Goal: Task Accomplishment & Management: Manage account settings

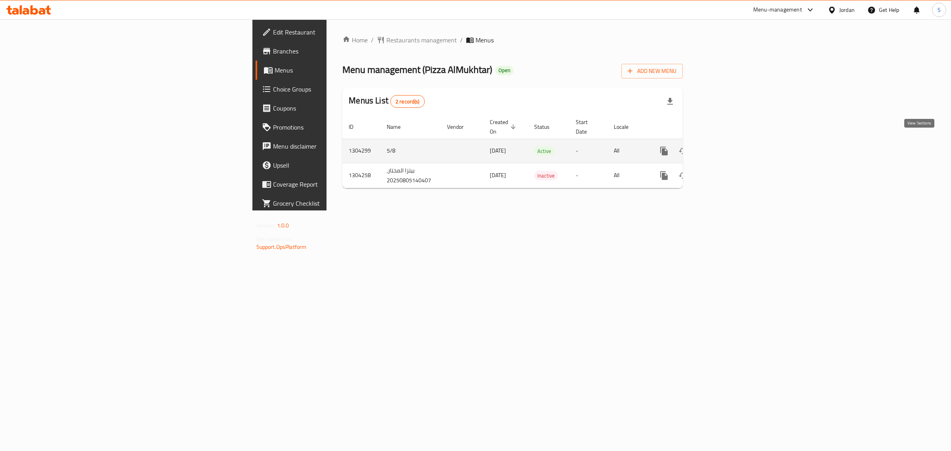
click at [726, 146] on icon "enhanced table" at bounding box center [721, 151] width 10 height 10
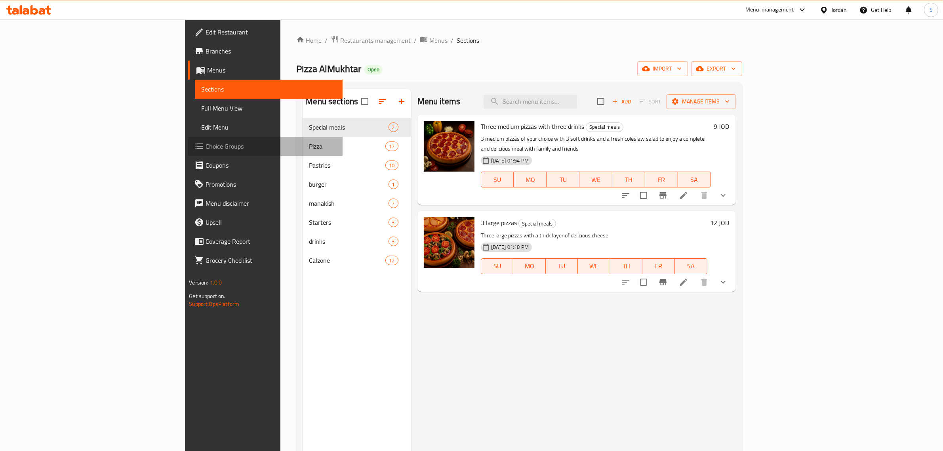
click at [206, 141] on span "Choice Groups" at bounding box center [271, 146] width 131 height 10
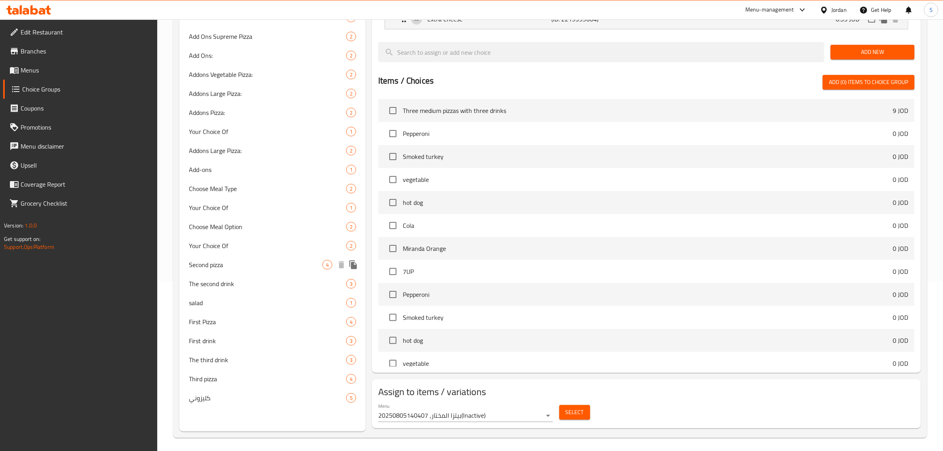
scroll to position [172, 0]
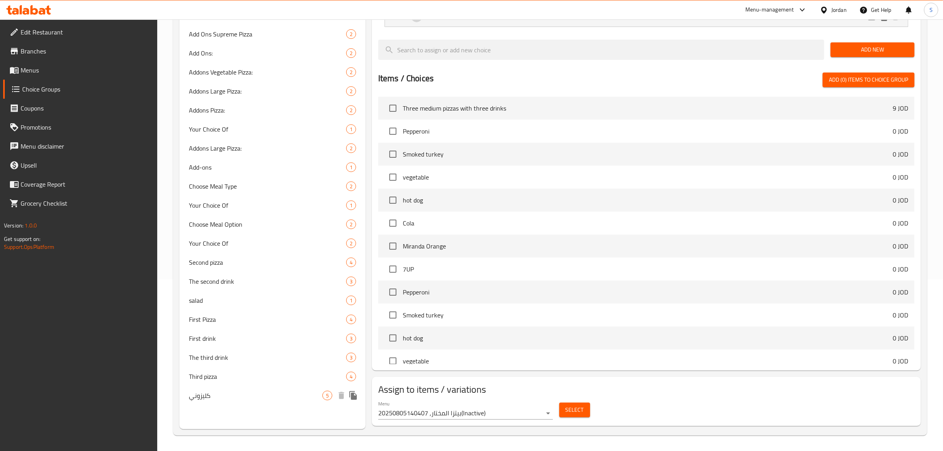
click at [216, 391] on span "كليزوني" at bounding box center [256, 396] width 134 height 10
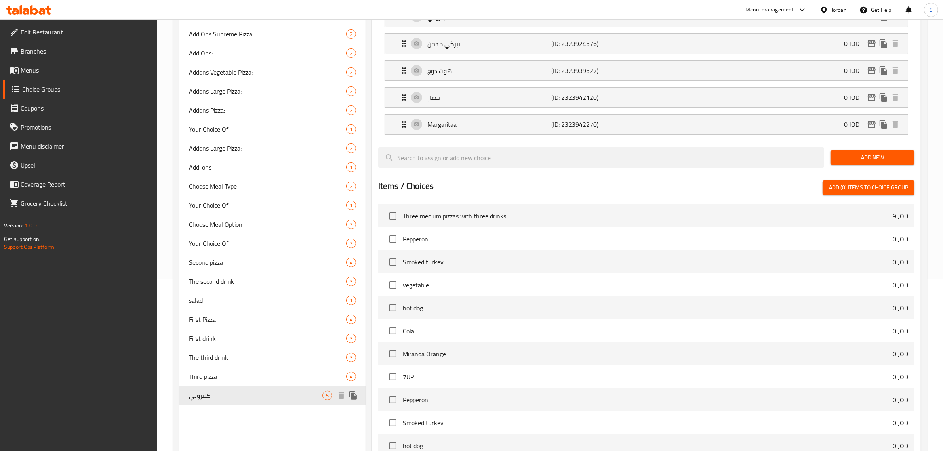
type input "كليزوني"
type input "1"
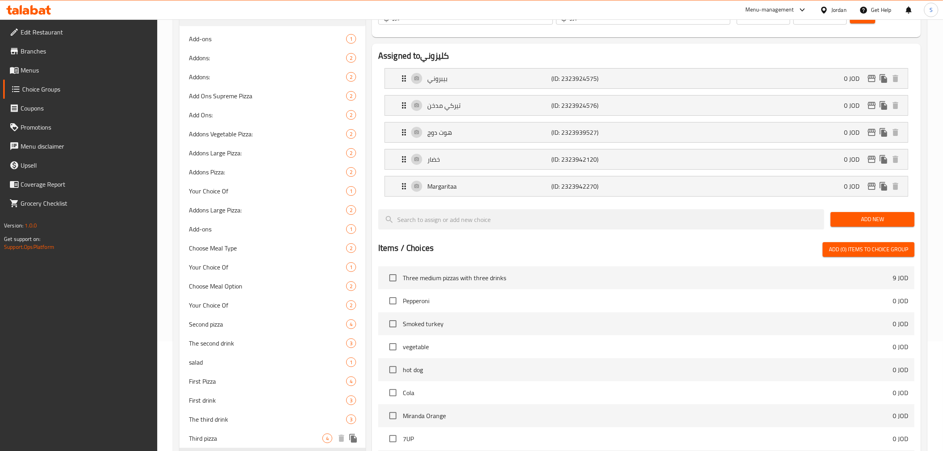
scroll to position [23, 0]
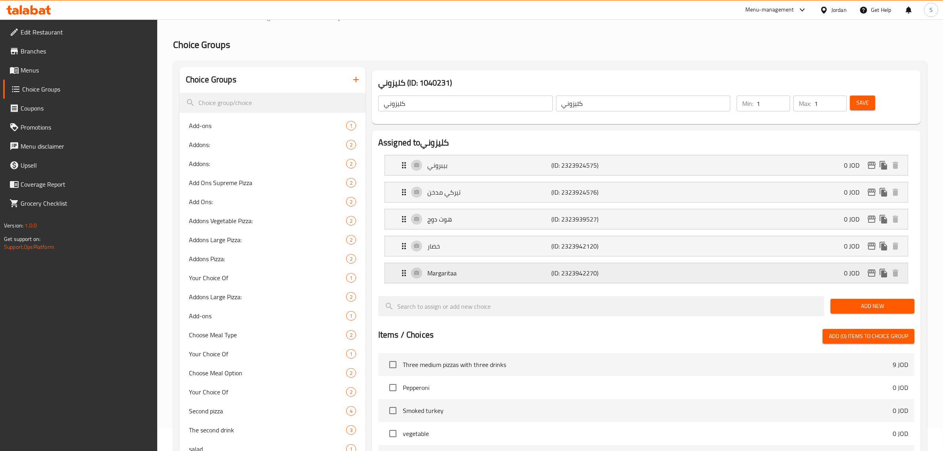
click at [477, 272] on p "Margaritaa" at bounding box center [490, 273] width 124 height 10
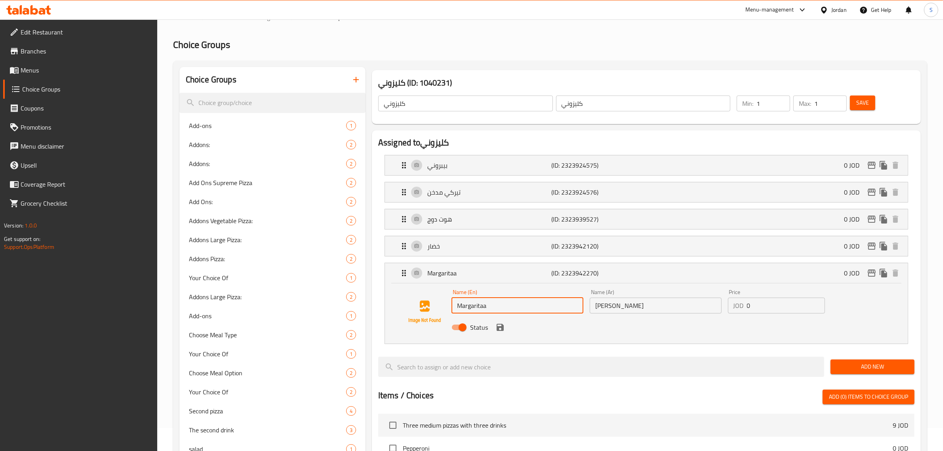
click at [519, 309] on input "Margaritaa" at bounding box center [518, 306] width 132 height 16
click at [481, 309] on input "Margaritaa" at bounding box center [518, 306] width 132 height 16
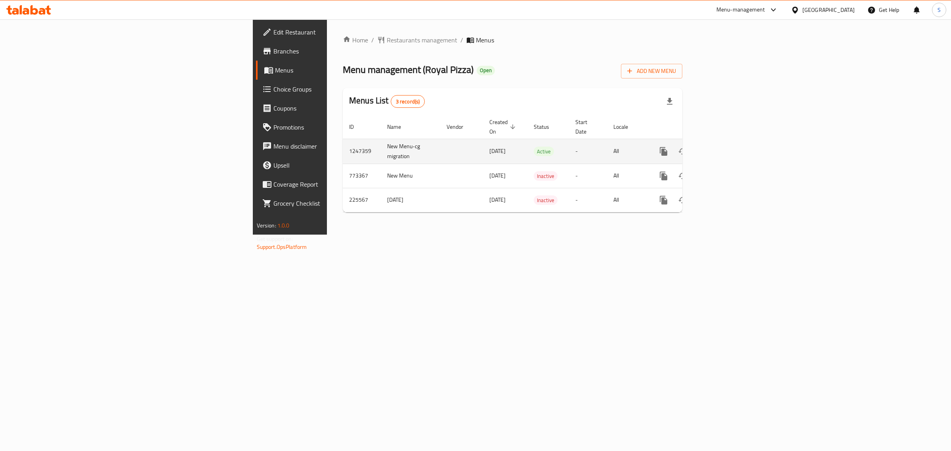
click at [726, 147] on icon "enhanced table" at bounding box center [721, 152] width 10 height 10
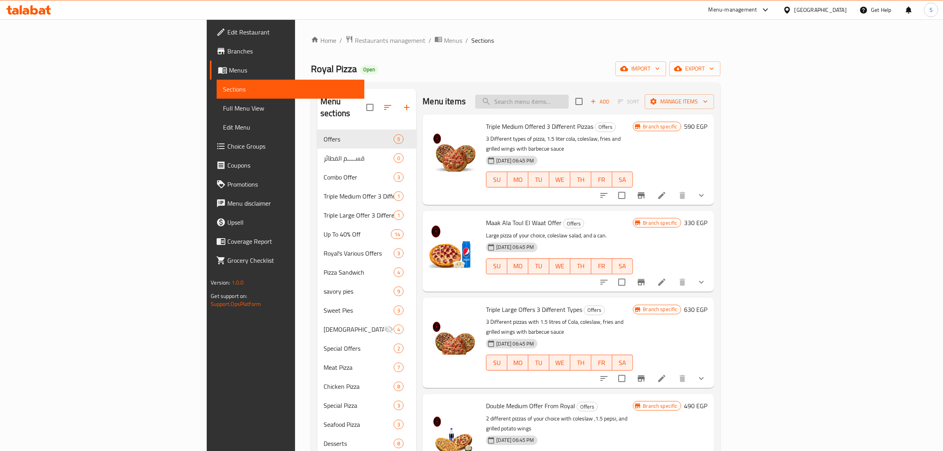
click at [569, 95] on input "search" at bounding box center [523, 102] width 94 height 14
paste input "Chocolate Hazelnut Pie:"
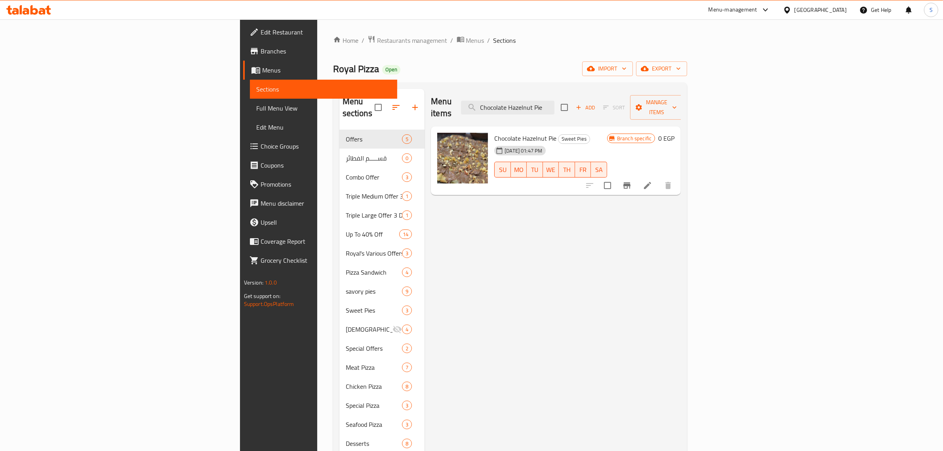
type input "Chocolate Hazelnut Pie"
click at [659, 178] on li at bounding box center [648, 185] width 22 height 14
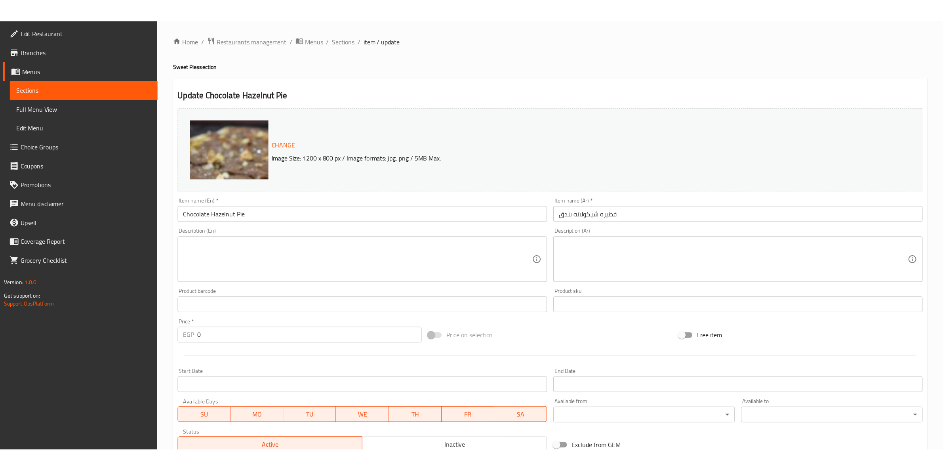
scroll to position [119, 0]
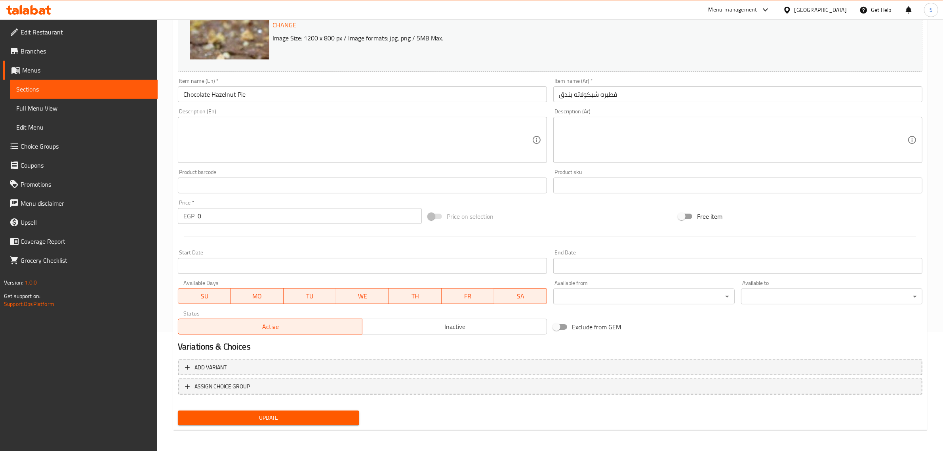
click at [445, 329] on span "Inactive" at bounding box center [455, 326] width 178 height 11
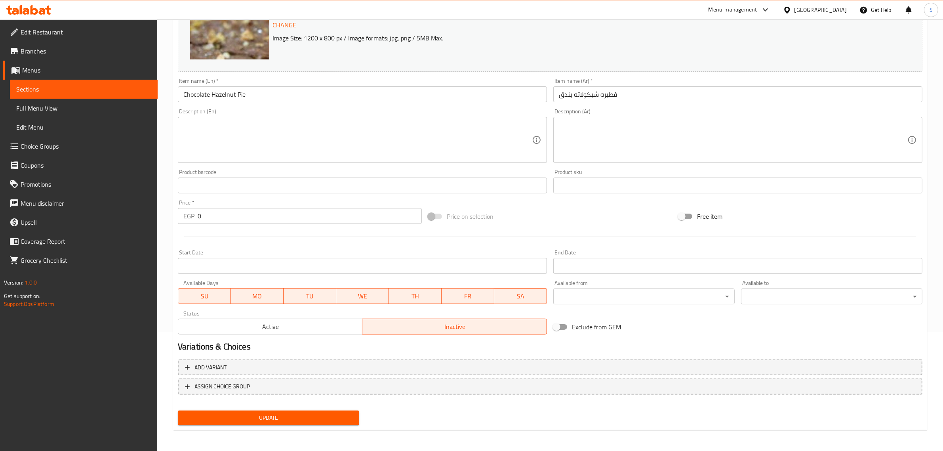
click at [300, 425] on div "Update" at bounding box center [269, 417] width 188 height 21
click at [313, 414] on span "Update" at bounding box center [268, 418] width 169 height 10
click at [119, 97] on link "Sections" at bounding box center [84, 89] width 148 height 19
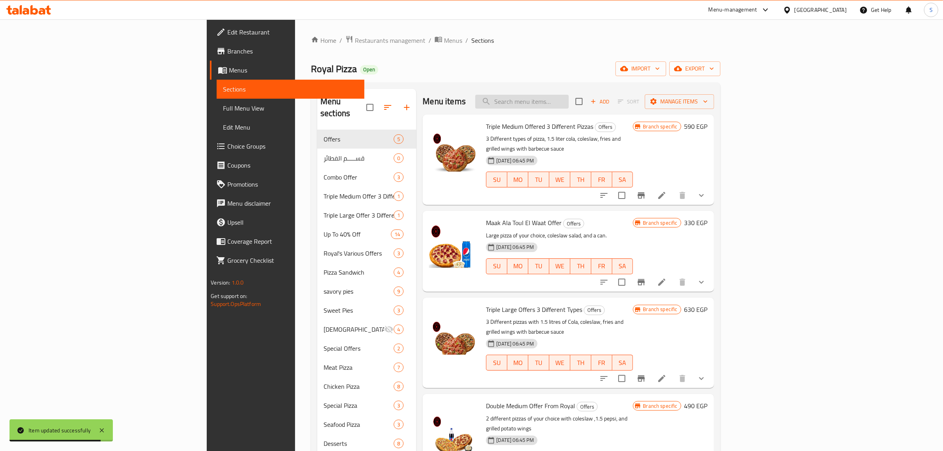
click at [569, 102] on input "search" at bounding box center [523, 102] width 94 height 14
paste input "Chocolate Hazelnut Pie:"
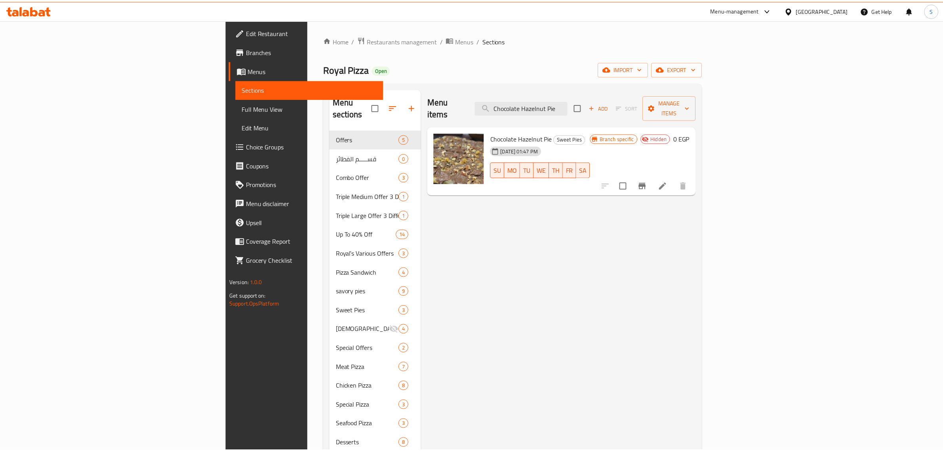
scroll to position [319, 0]
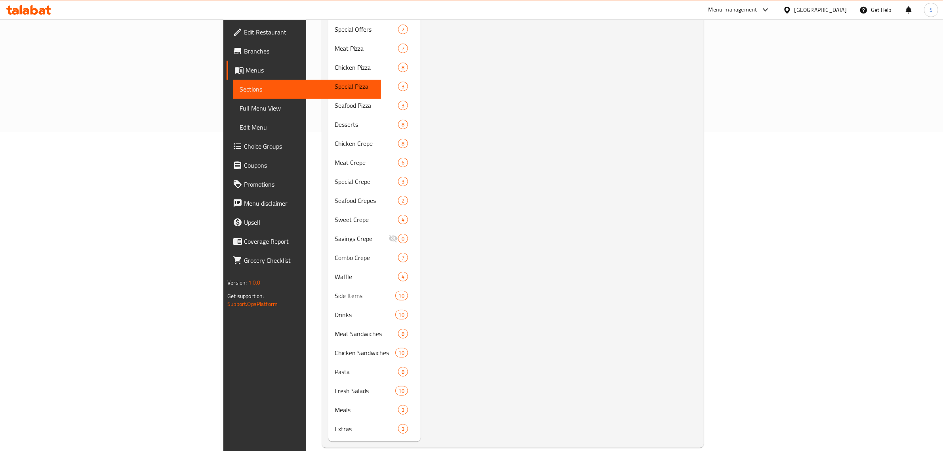
click at [581, 163] on div "Menu items Chocolate Hazelnut Pie Add Sort Manage items Chocolate Hazelnut Pie …" at bounding box center [559, 106] width 277 height 672
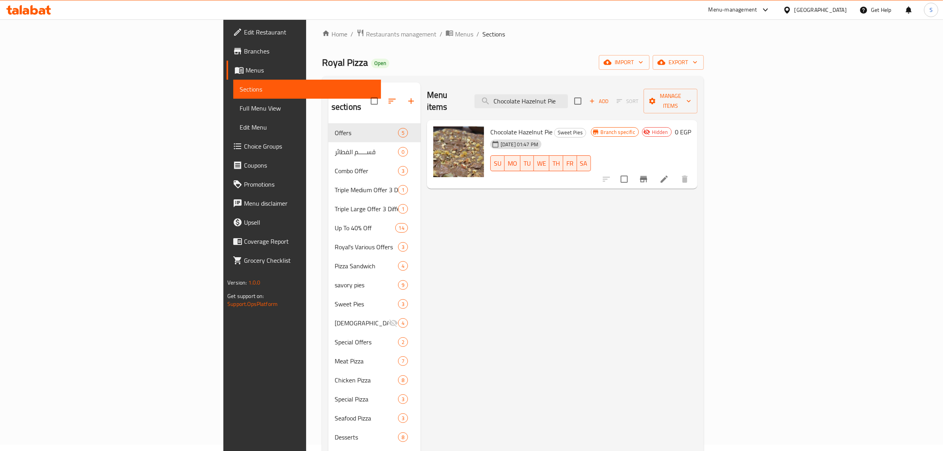
scroll to position [0, 0]
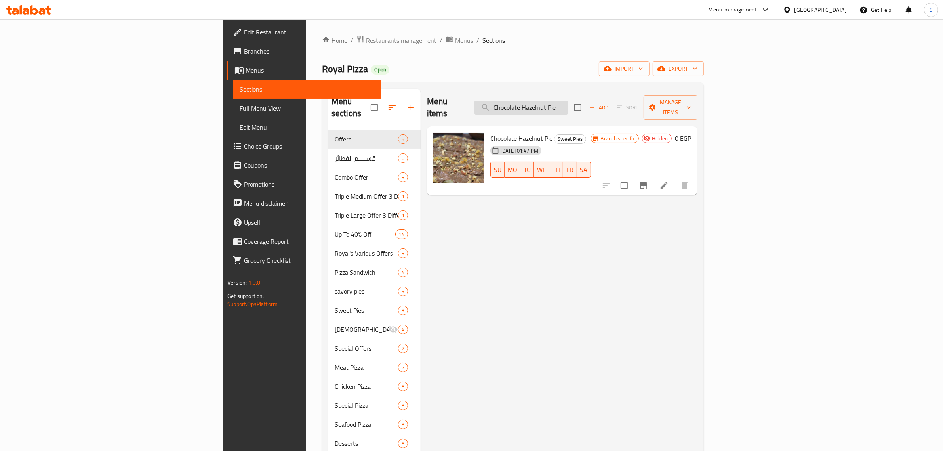
click at [568, 105] on input "Chocolate Hazelnut Pie" at bounding box center [522, 108] width 94 height 14
paste input "Custard"
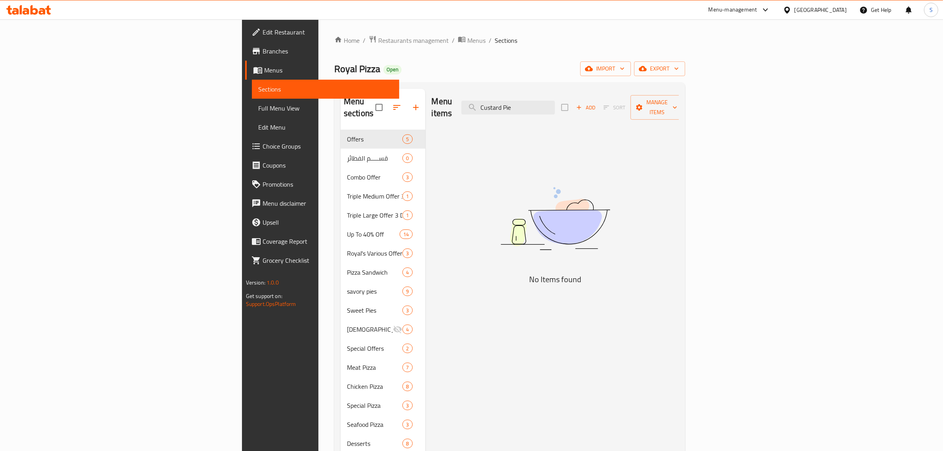
click at [655, 227] on img at bounding box center [555, 218] width 198 height 105
click at [555, 101] on input "Custard Pie" at bounding box center [509, 108] width 94 height 14
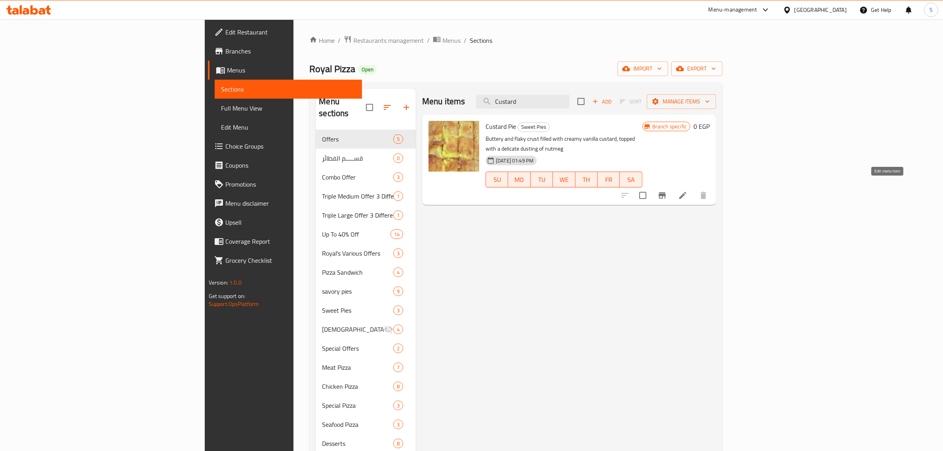
type input "Custard"
click at [687, 192] on icon at bounding box center [683, 195] width 7 height 7
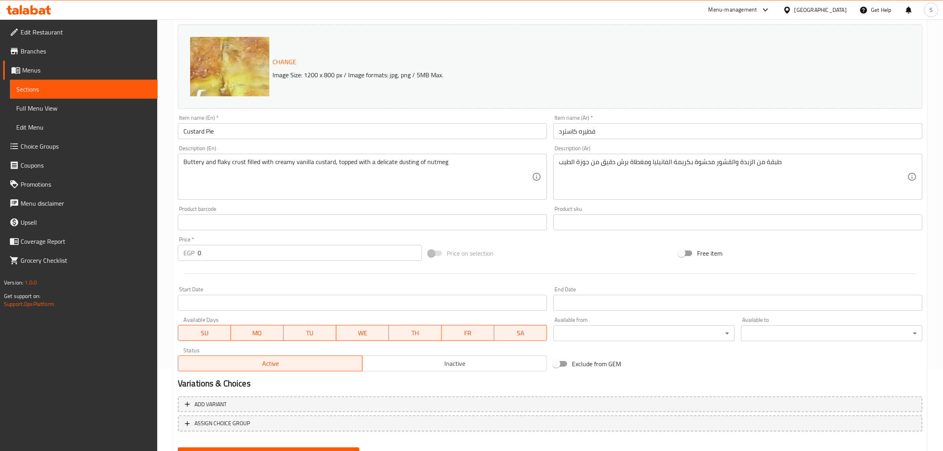
scroll to position [119, 0]
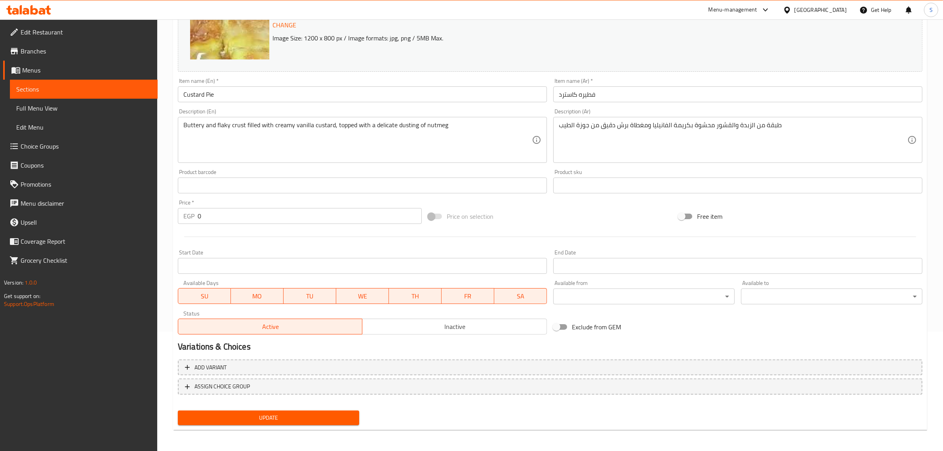
click at [417, 318] on div "Active Inactive" at bounding box center [362, 323] width 369 height 24
click at [433, 328] on span "Inactive" at bounding box center [455, 326] width 178 height 11
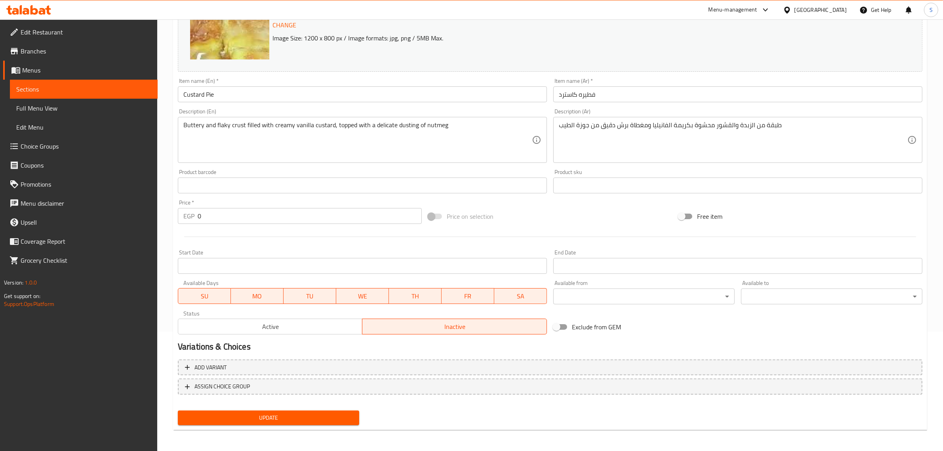
click at [329, 413] on span "Update" at bounding box center [268, 418] width 169 height 10
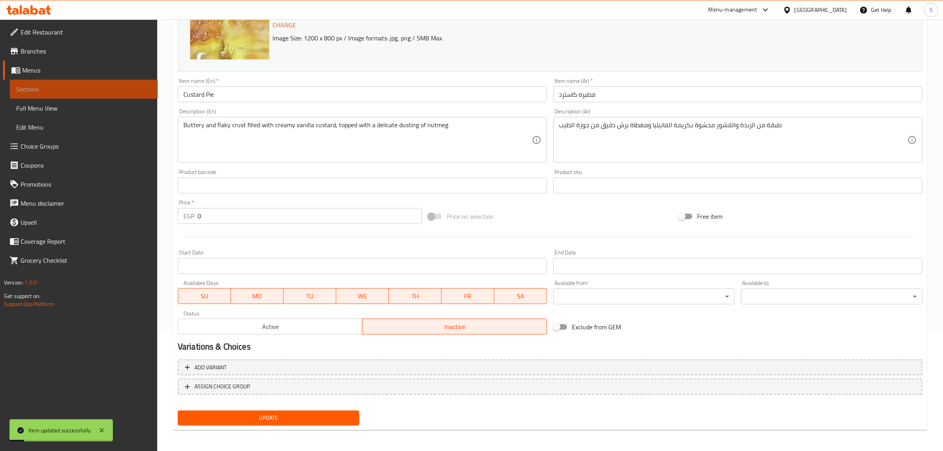
click at [120, 90] on span "Sections" at bounding box center [83, 89] width 135 height 10
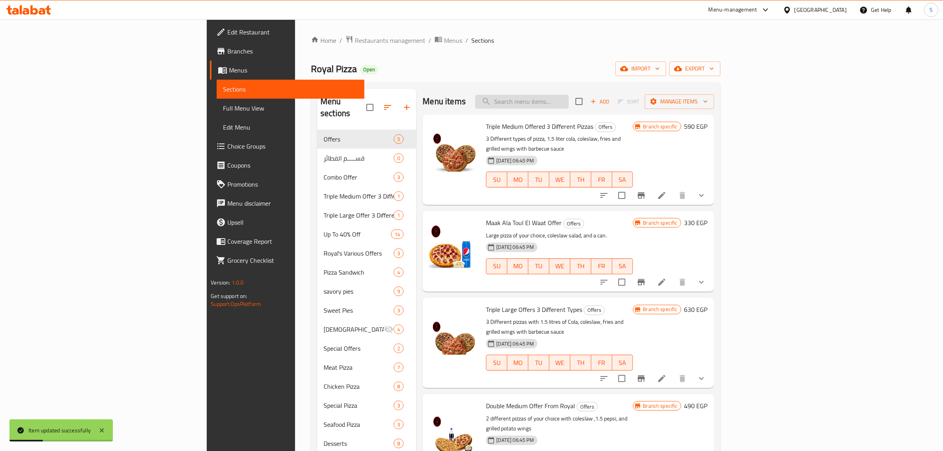
click at [569, 102] on input "search" at bounding box center [523, 102] width 94 height 14
paste input "Custard Pie"
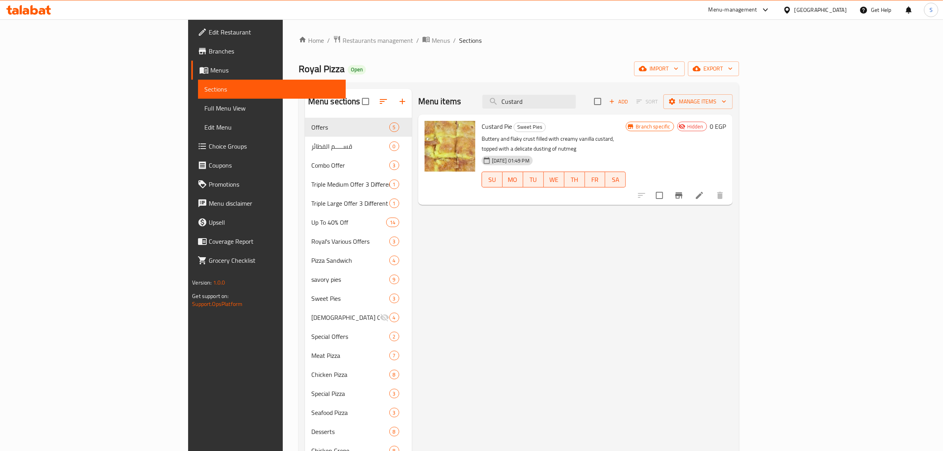
type input "Custard"
